Goal: Obtain resource: Obtain resource

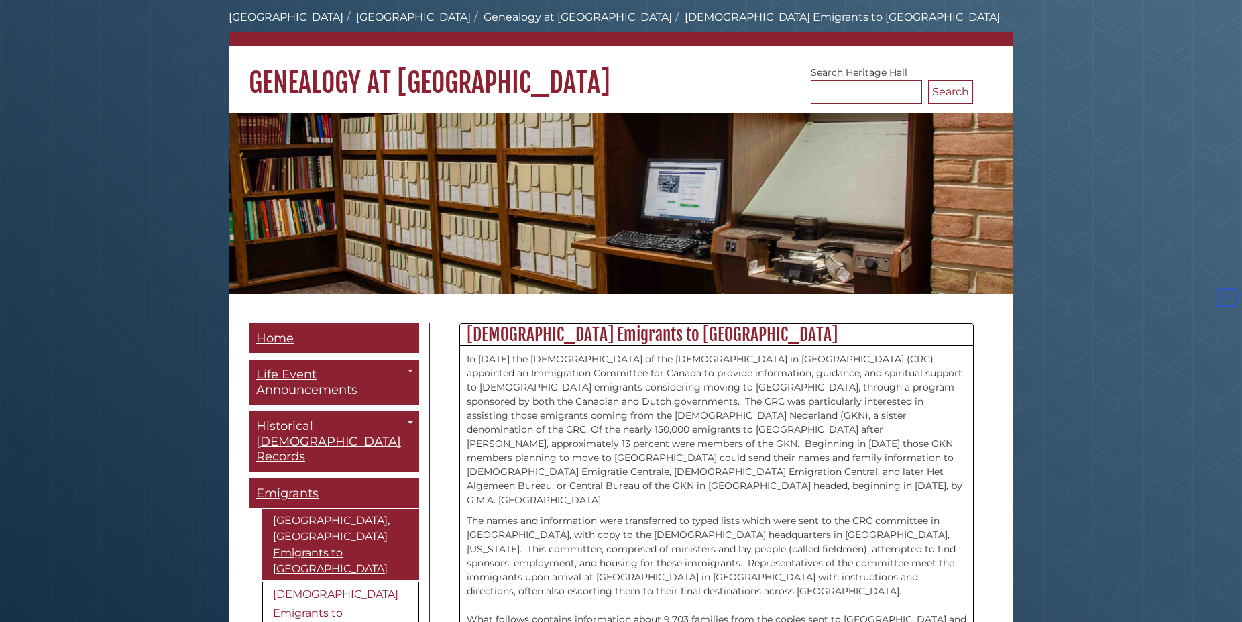
scroll to position [47, 0]
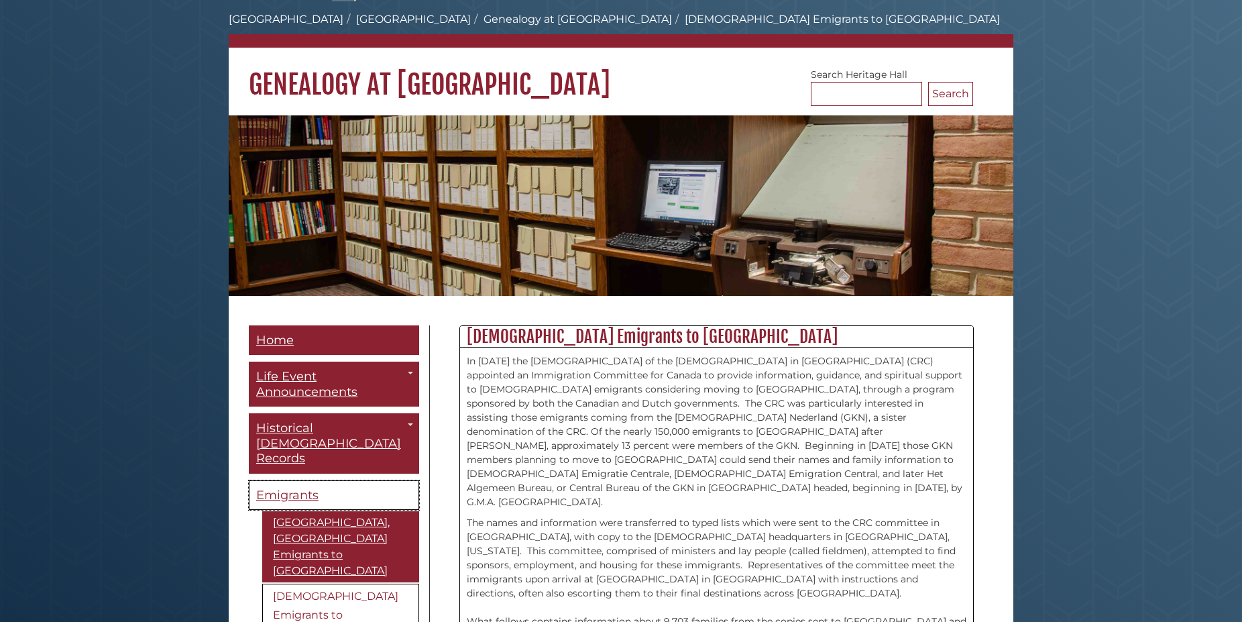
click at [266, 488] on span "Emigrants" at bounding box center [287, 495] width 62 height 15
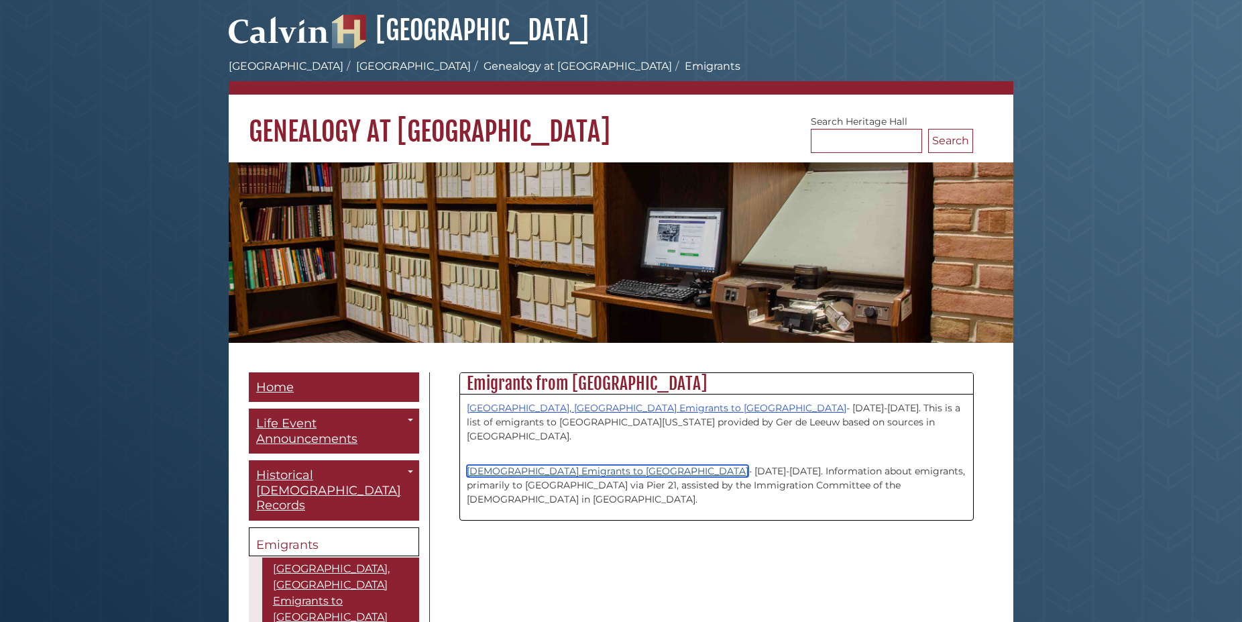
click at [524, 465] on link "[DEMOGRAPHIC_DATA] Emigrants to [GEOGRAPHIC_DATA]" at bounding box center [608, 471] width 282 height 12
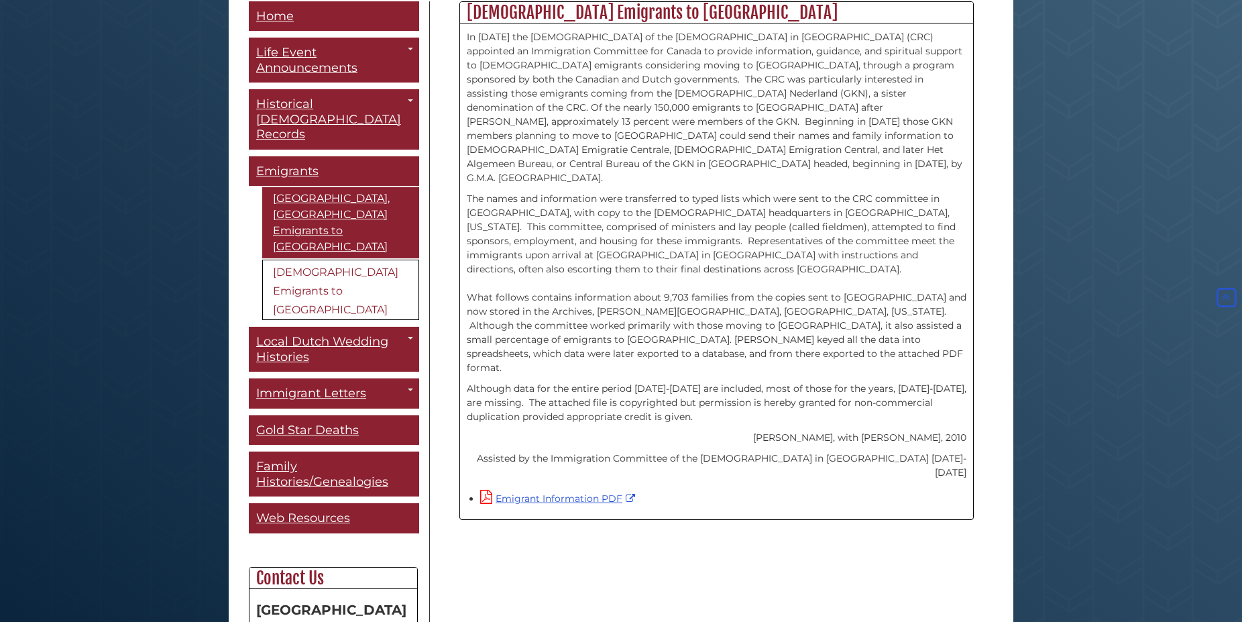
scroll to position [376, 0]
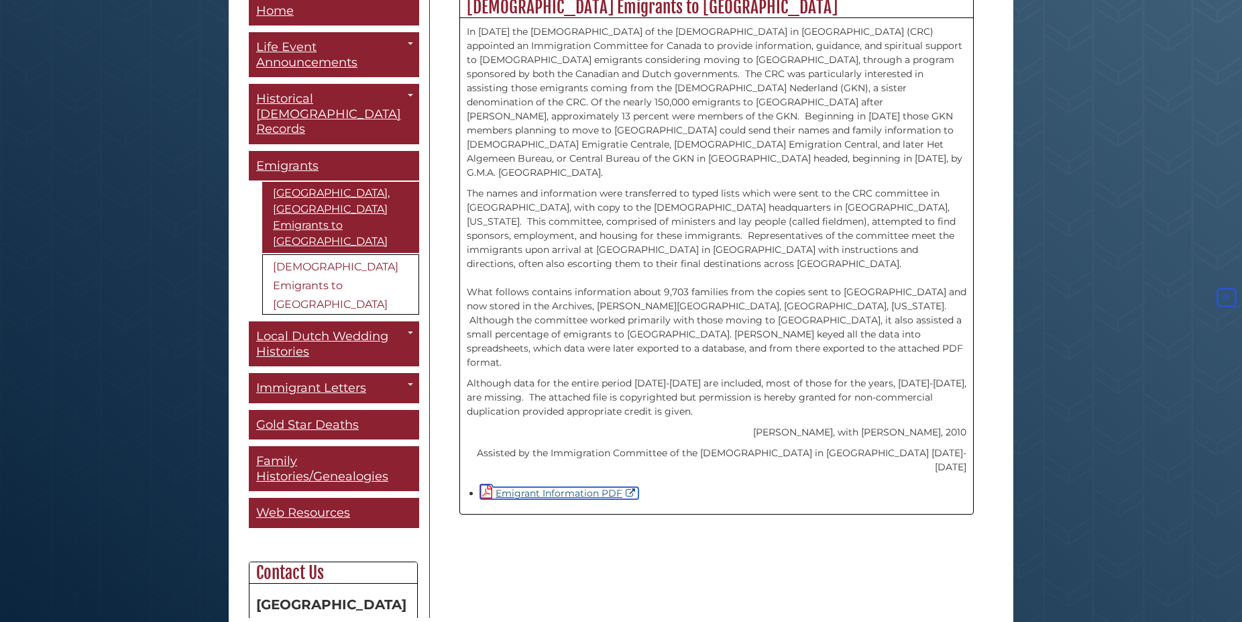
click at [535, 487] on link "Emigrant Information PDF" at bounding box center [559, 493] width 158 height 12
